Goal: Transaction & Acquisition: Purchase product/service

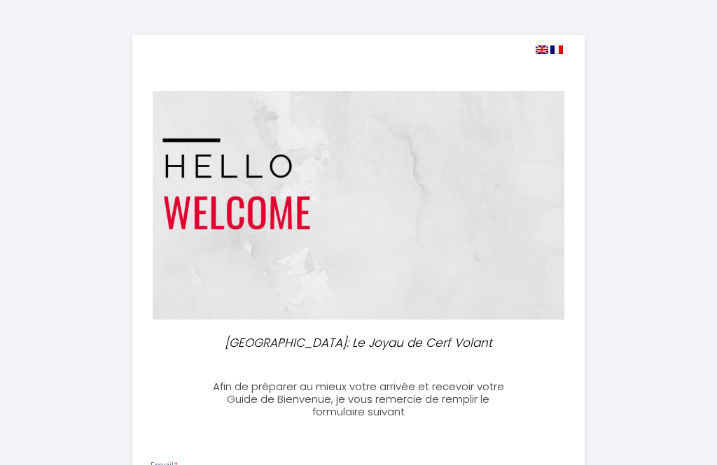
select select
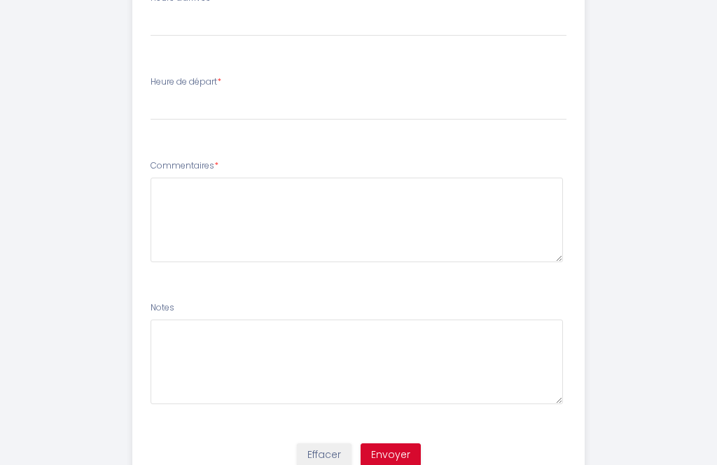
scroll to position [800, 0]
click at [406, 447] on button "Envoyer" at bounding box center [390, 453] width 60 height 24
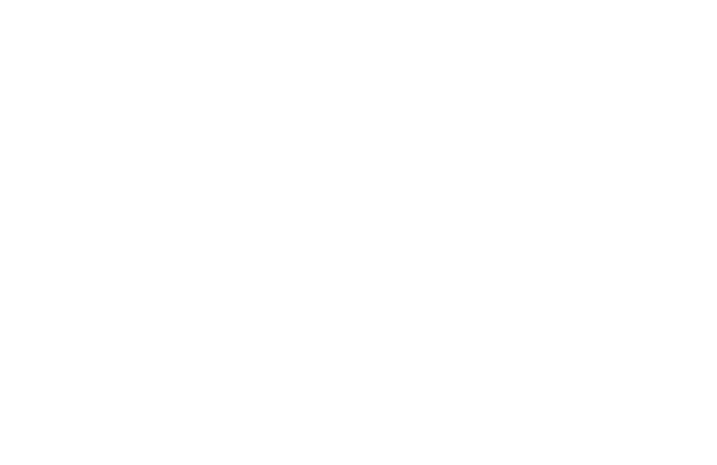
scroll to position [830, 0]
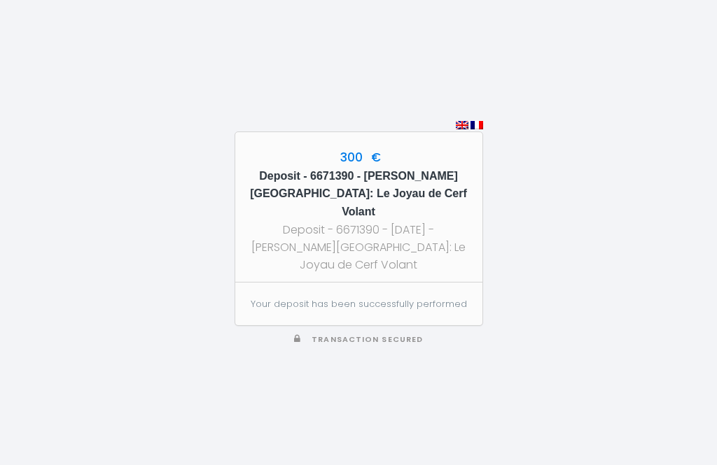
scroll to position [45, 0]
click at [400, 330] on p "Transaction secured" at bounding box center [358, 338] width 248 height 17
click at [432, 221] on div "Deposit - 6671390 - [DATE] - [PERSON_NAME][GEOGRAPHIC_DATA]: Le Joyau de Cerf V…" at bounding box center [359, 247] width 222 height 52
click at [482, 121] on img at bounding box center [476, 125] width 13 height 8
click at [467, 121] on img at bounding box center [462, 125] width 13 height 8
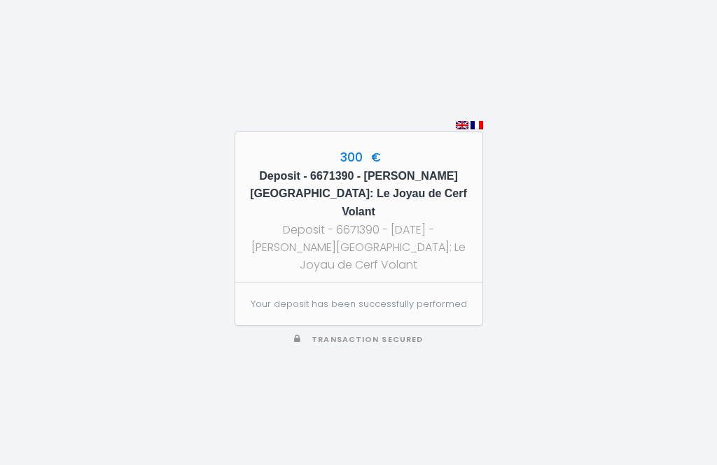
click at [462, 121] on img at bounding box center [462, 125] width 13 height 8
